Goal: Transaction & Acquisition: Obtain resource

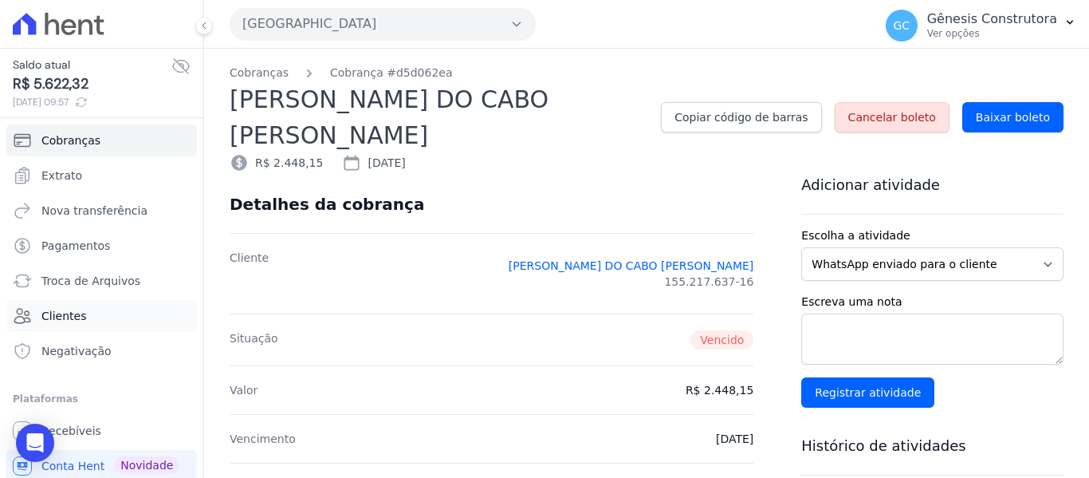
click at [89, 309] on link "Clientes" at bounding box center [101, 316] width 191 height 32
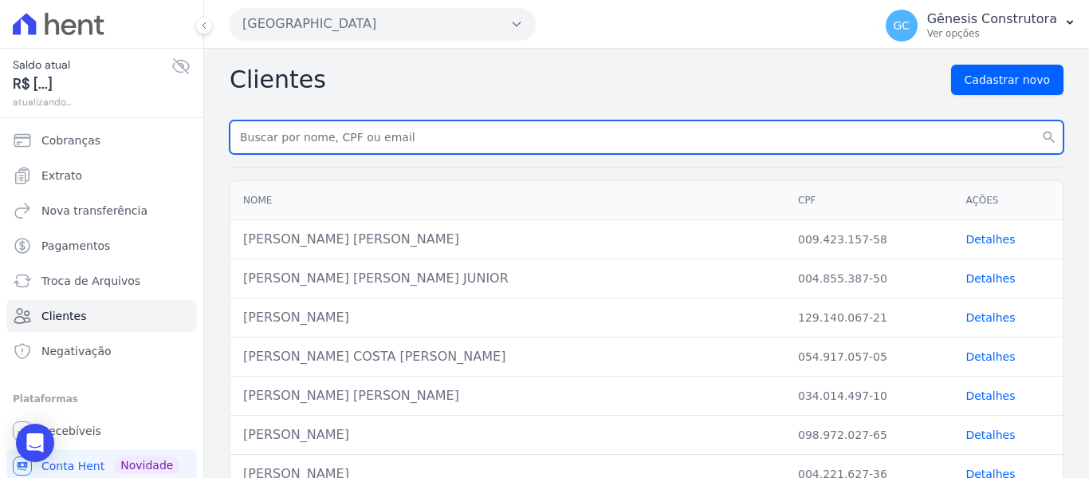
click at [346, 137] on input "text" at bounding box center [647, 136] width 834 height 33
paste input "[DEMOGRAPHIC_DATA][PERSON_NAME]"
type input "[DEMOGRAPHIC_DATA][PERSON_NAME]"
click at [1035, 120] on button "search" at bounding box center [1049, 136] width 29 height 33
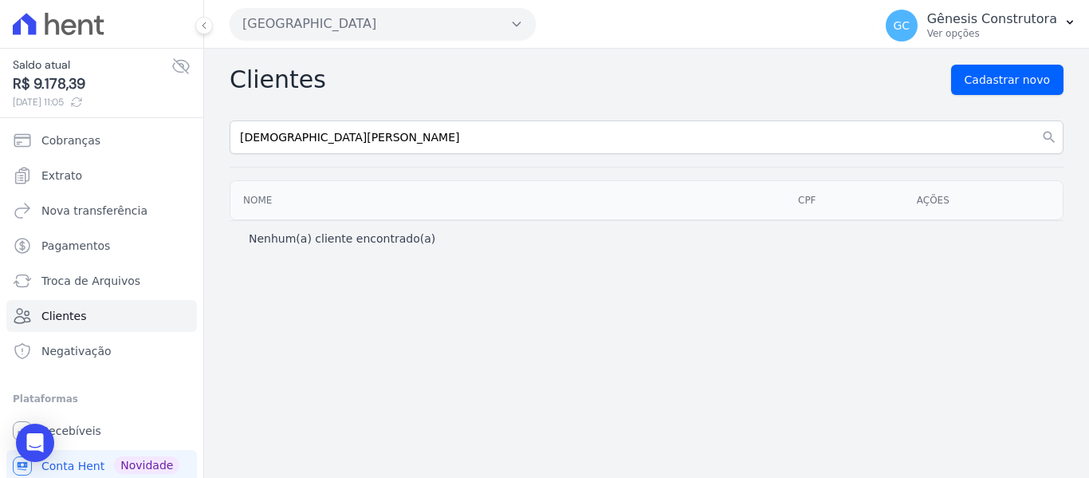
click at [334, 23] on button "[GEOGRAPHIC_DATA]" at bounding box center [383, 24] width 306 height 32
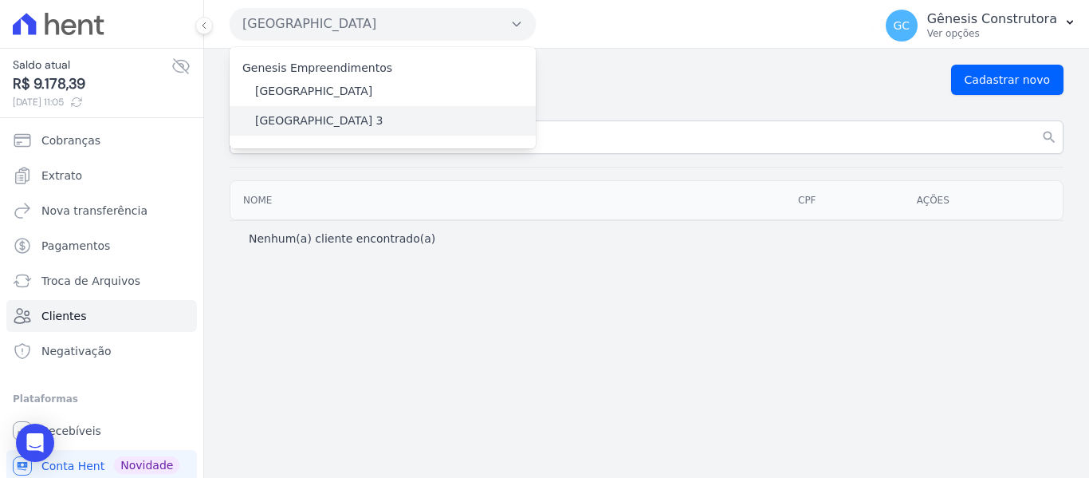
click at [337, 121] on label "[GEOGRAPHIC_DATA] 3" at bounding box center [319, 120] width 128 height 17
click at [0, 0] on input "[GEOGRAPHIC_DATA] 3" at bounding box center [0, 0] width 0 height 0
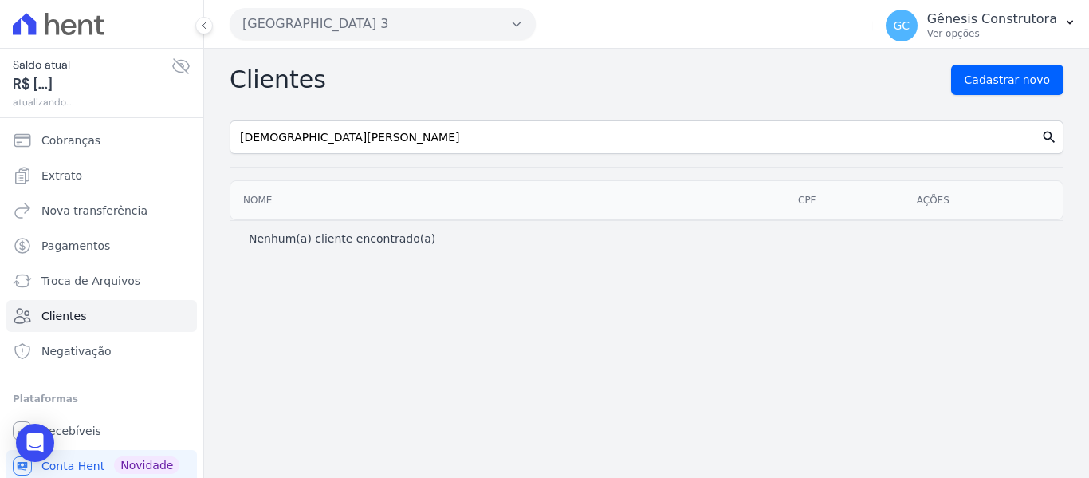
click at [1047, 133] on icon "search" at bounding box center [1050, 137] width 16 height 16
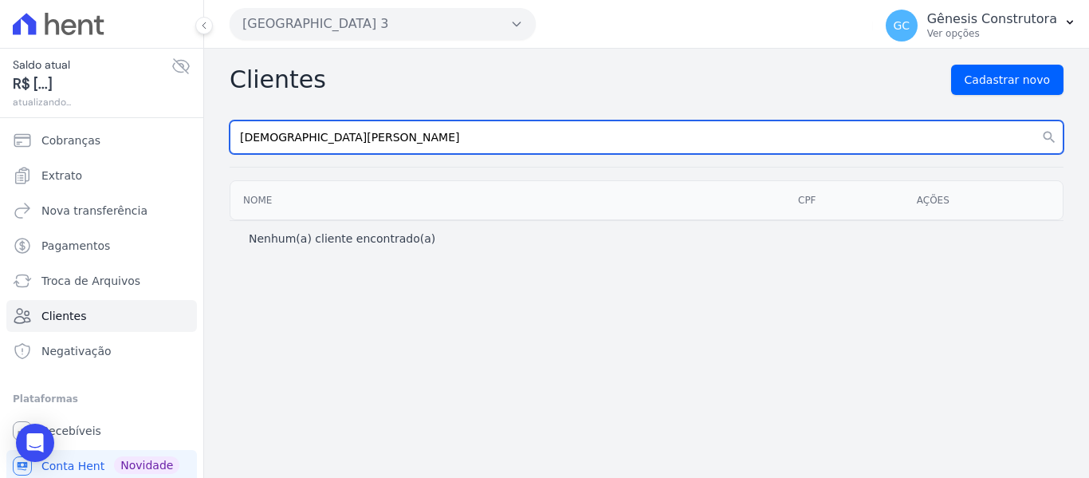
click at [498, 130] on input "Cristiane Barbosa Kochen" at bounding box center [647, 136] width 834 height 33
click at [1035, 120] on button "search" at bounding box center [1049, 136] width 29 height 33
click at [386, 132] on input "Cristiane Barbosa Kochen" at bounding box center [647, 136] width 834 height 33
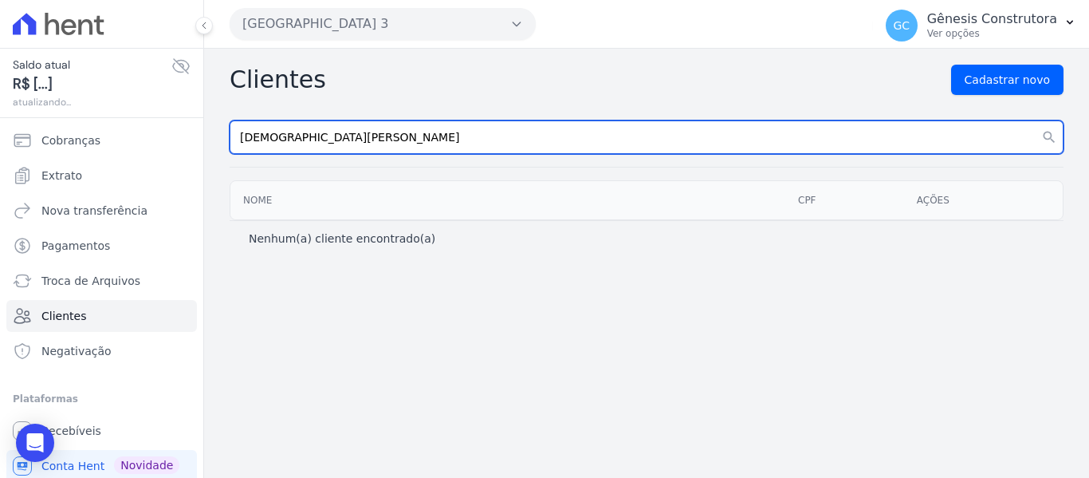
type input "Cristiane Barbosa"
click at [1035, 120] on button "search" at bounding box center [1049, 136] width 29 height 33
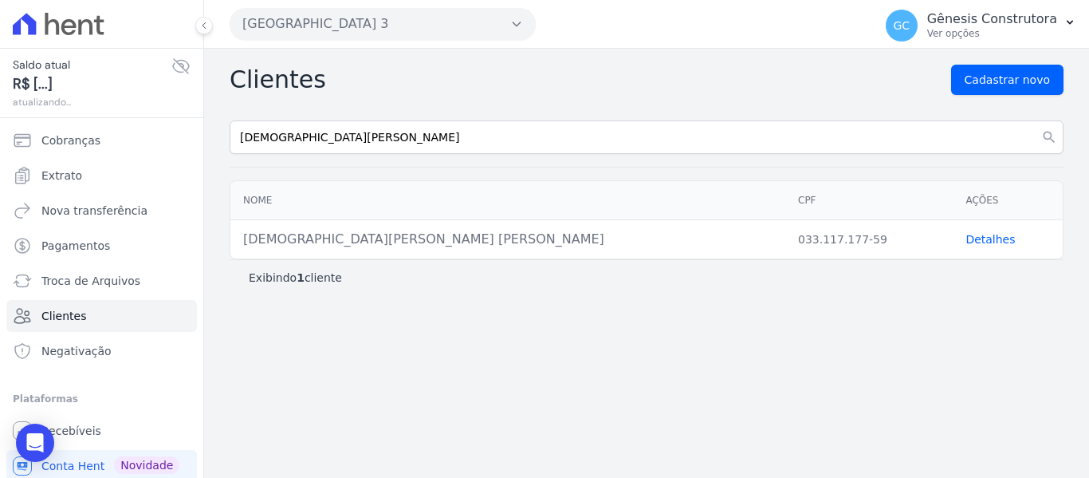
click at [982, 236] on link "Detalhes" at bounding box center [990, 239] width 49 height 13
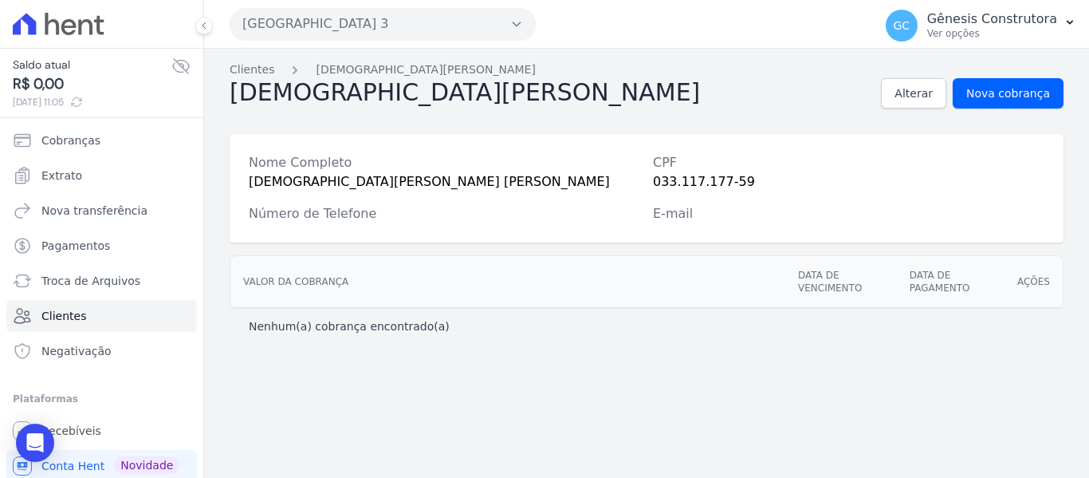
click at [379, 20] on button "[GEOGRAPHIC_DATA] 3" at bounding box center [383, 24] width 306 height 32
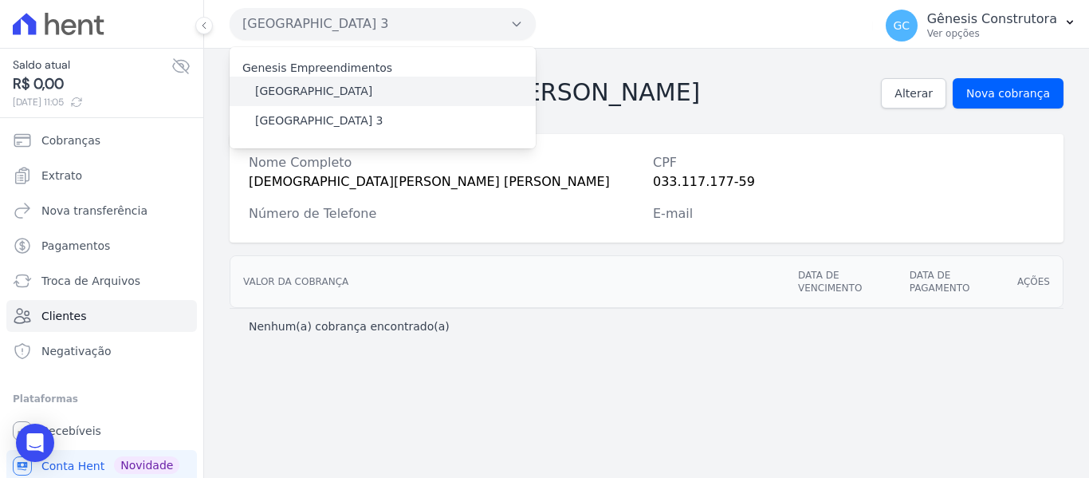
click at [337, 91] on label "[GEOGRAPHIC_DATA]" at bounding box center [313, 91] width 117 height 17
click at [0, 0] on input "[GEOGRAPHIC_DATA]" at bounding box center [0, 0] width 0 height 0
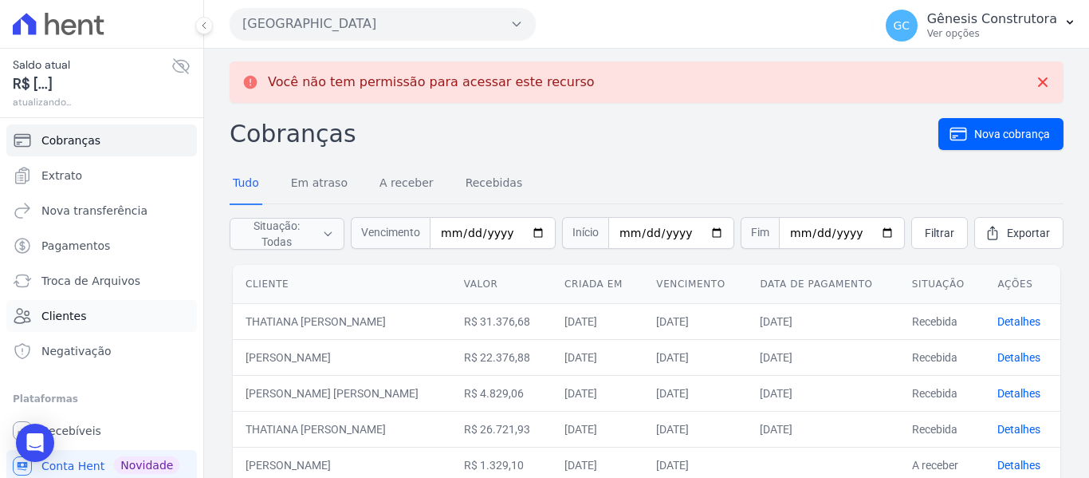
click at [71, 320] on span "Clientes" at bounding box center [63, 316] width 45 height 16
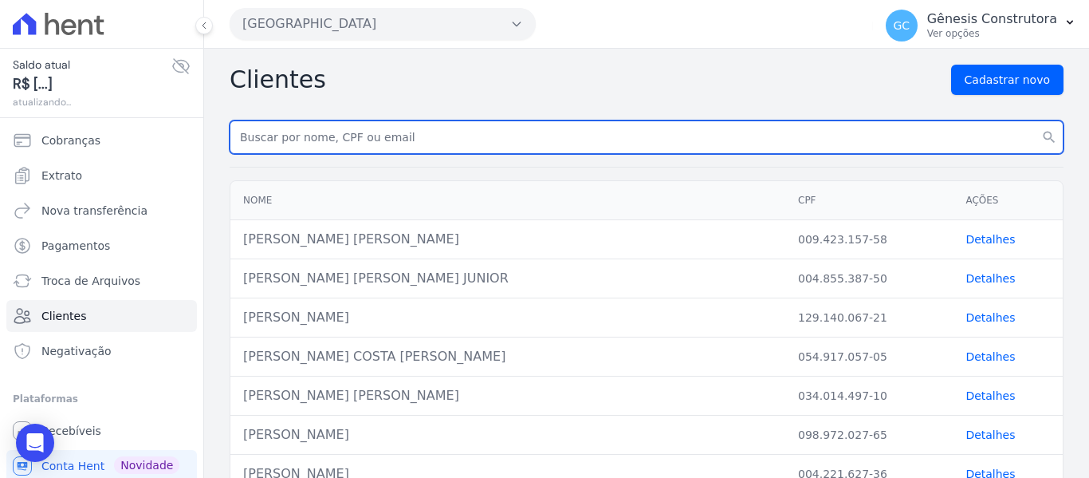
click at [343, 132] on input "text" at bounding box center [647, 136] width 834 height 33
paste input "Cristiane Barbosa Kochen"
type input "Cristiane Barbosa Kochen"
click at [1035, 120] on button "search" at bounding box center [1049, 136] width 29 height 33
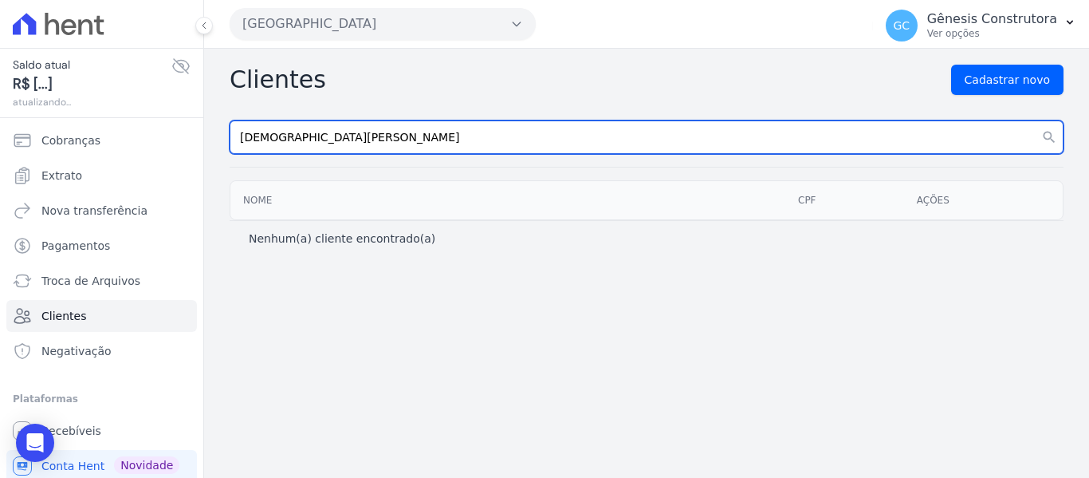
click at [360, 121] on input "Cristiane Barbosa Kochen" at bounding box center [647, 136] width 834 height 33
type input "Cristiane Barbosa"
click at [1035, 120] on button "search" at bounding box center [1049, 136] width 29 height 33
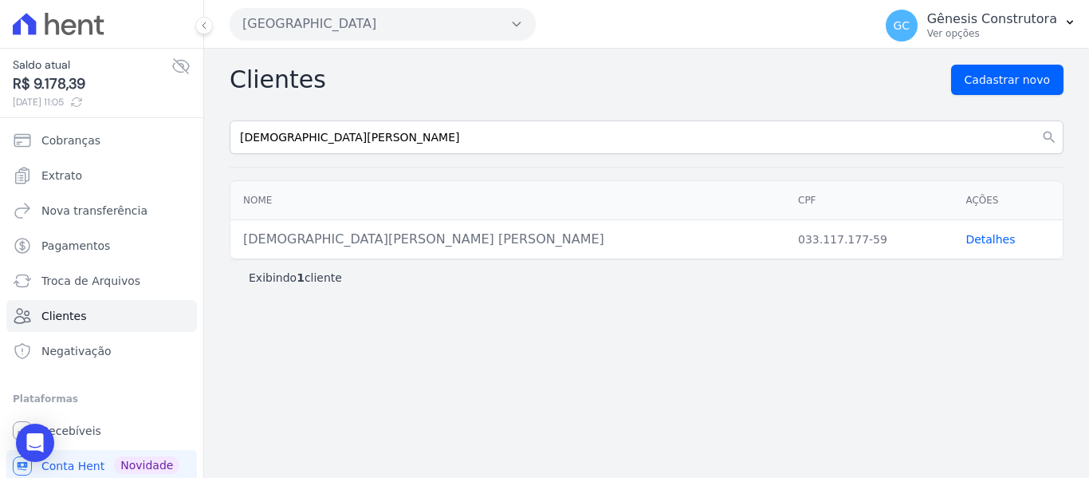
click at [986, 242] on link "Detalhes" at bounding box center [990, 239] width 49 height 13
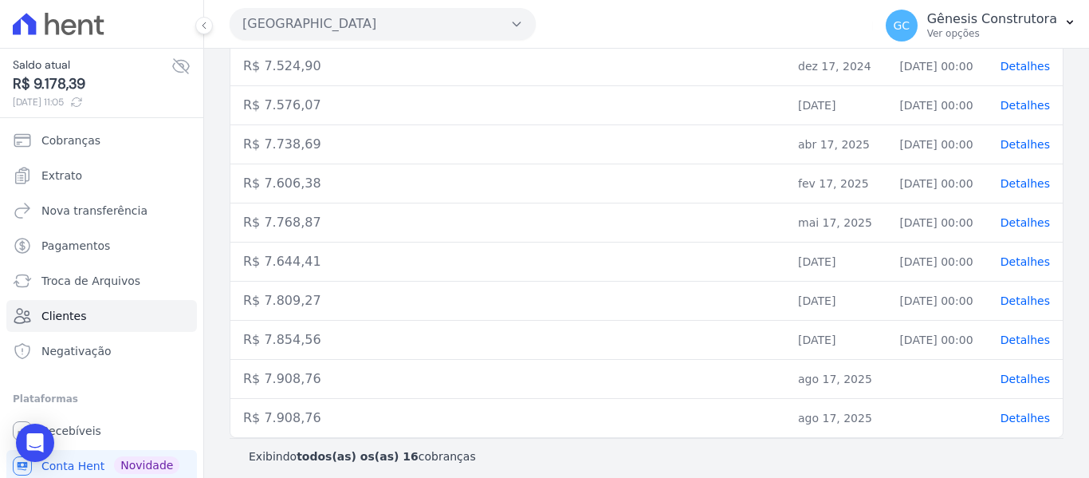
scroll to position [523, 0]
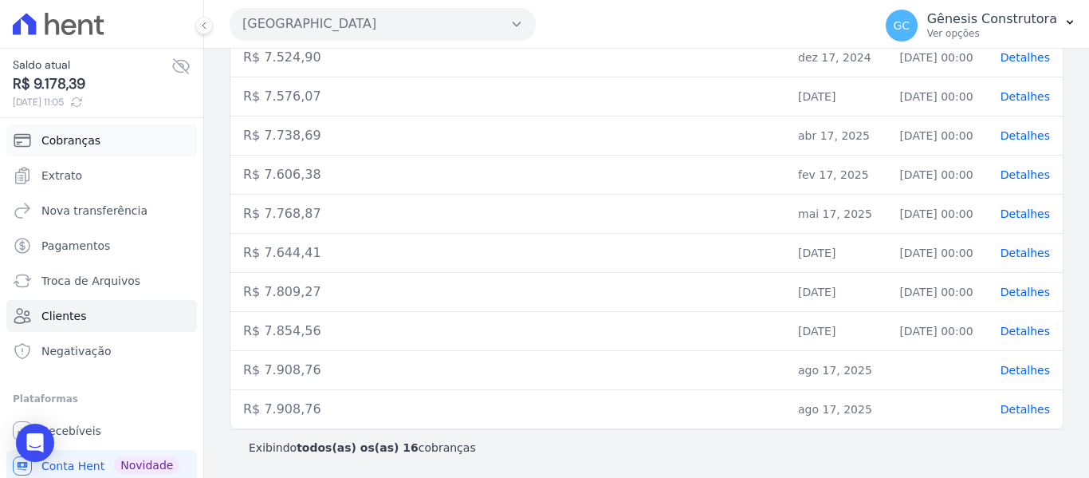
click at [107, 133] on link "Cobranças" at bounding box center [101, 140] width 191 height 32
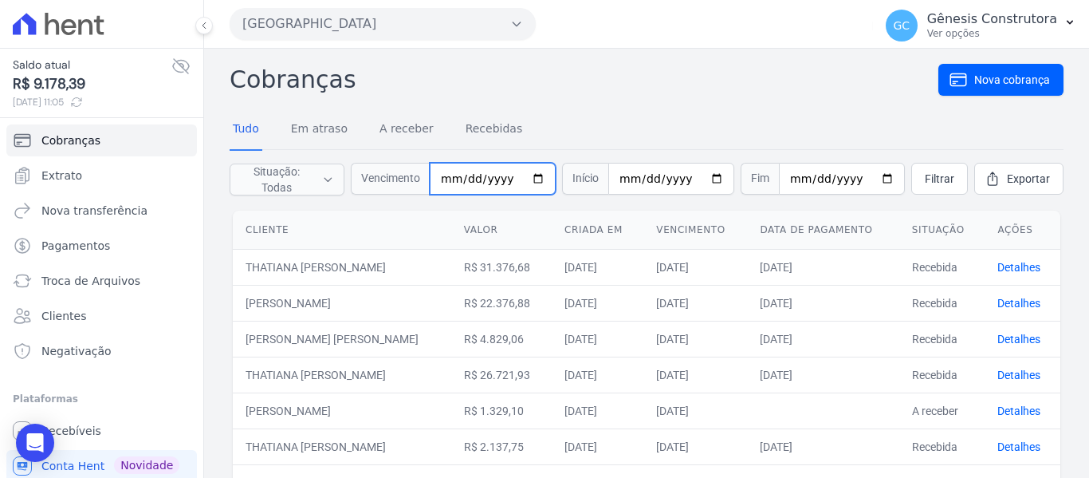
click at [456, 182] on input "date" at bounding box center [493, 179] width 126 height 32
type input "[DATE]"
click at [912, 173] on link "Filtrar" at bounding box center [940, 179] width 57 height 32
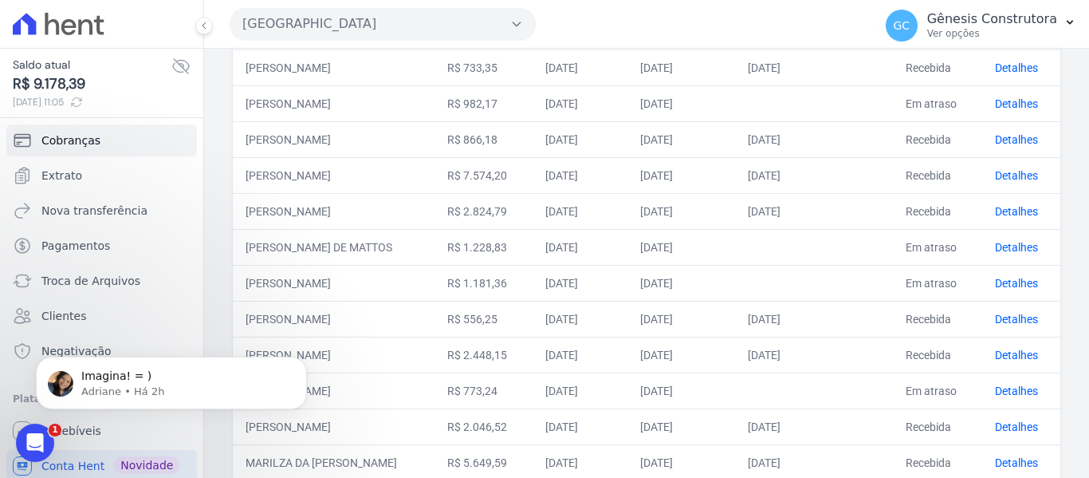
scroll to position [440, 0]
click at [530, 230] on td "R$ 1.228,83" at bounding box center [483, 245] width 97 height 36
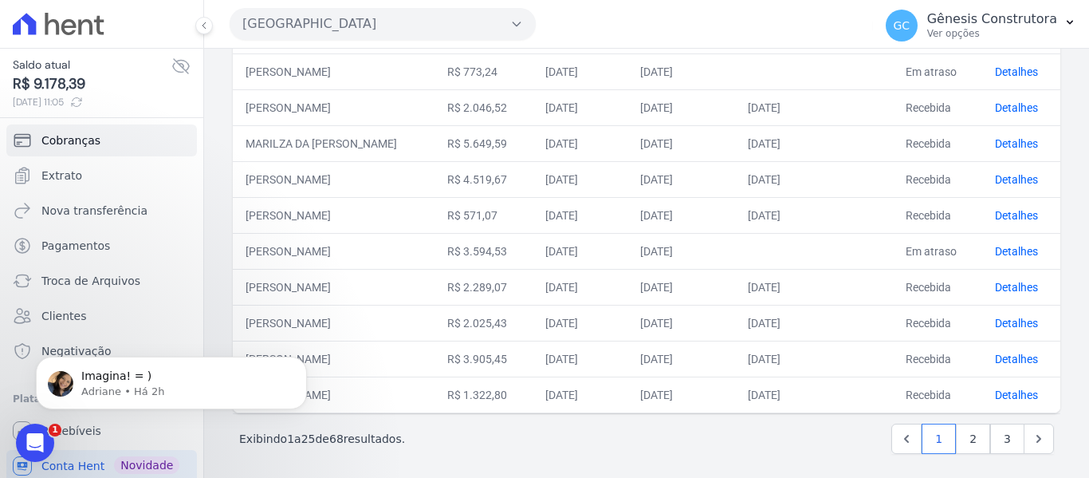
scroll to position [759, 0]
click at [963, 431] on link "2" at bounding box center [973, 437] width 34 height 30
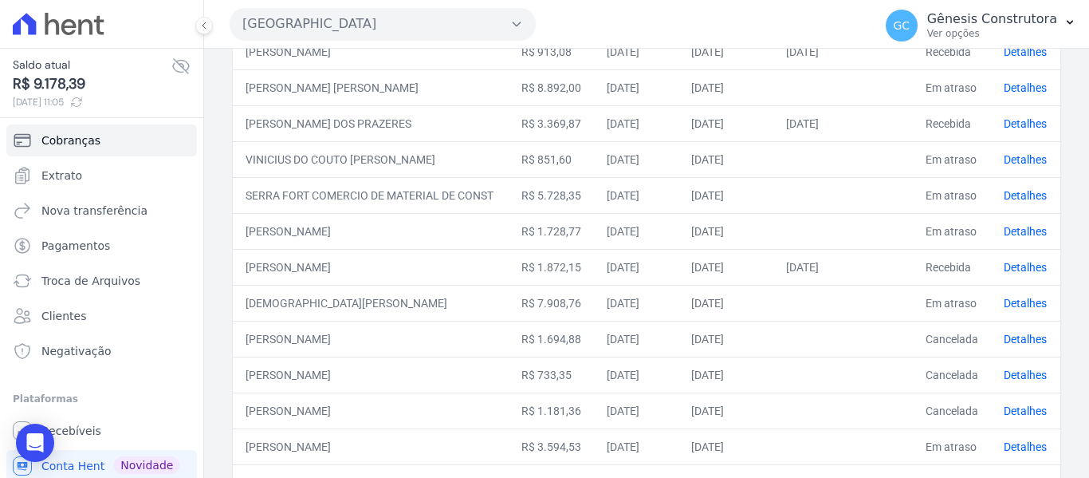
scroll to position [319, 0]
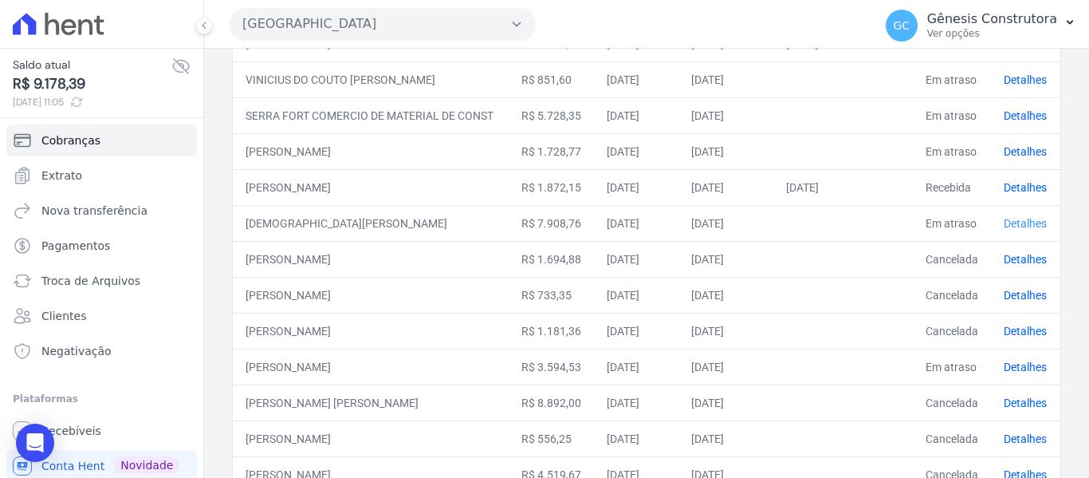
click at [1012, 217] on link "Detalhes" at bounding box center [1025, 223] width 43 height 13
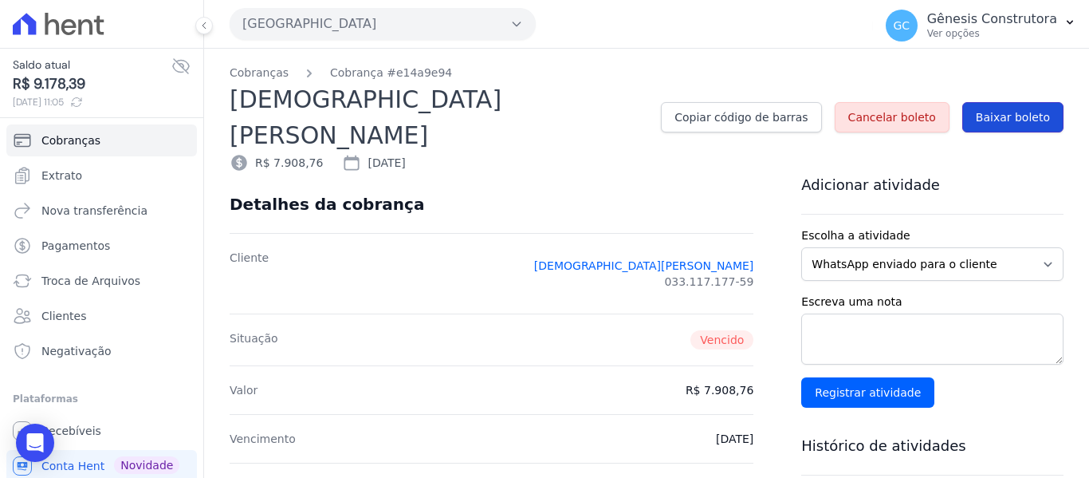
click at [1014, 102] on link "Baixar boleto" at bounding box center [1013, 117] width 101 height 30
